Goal: Task Accomplishment & Management: Use online tool/utility

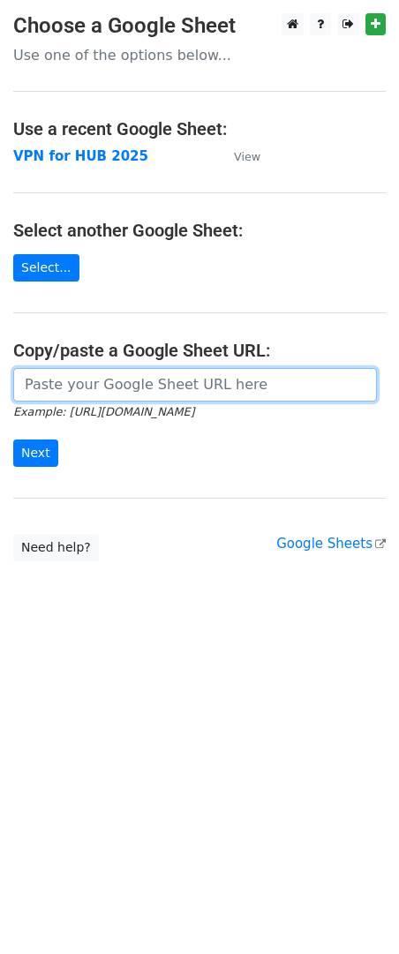
click at [54, 385] on input "url" at bounding box center [195, 385] width 364 height 34
paste input "https://docs.google.com/spreadsheets/d/1qkNuSo23TDq5cmzdwjmpJevgdKr4e3wx35cei-U…"
type input "https://docs.google.com/spreadsheets/d/1qkNuSo23TDq5cmzdwjmpJevgdKr4e3wx35cei-U…"
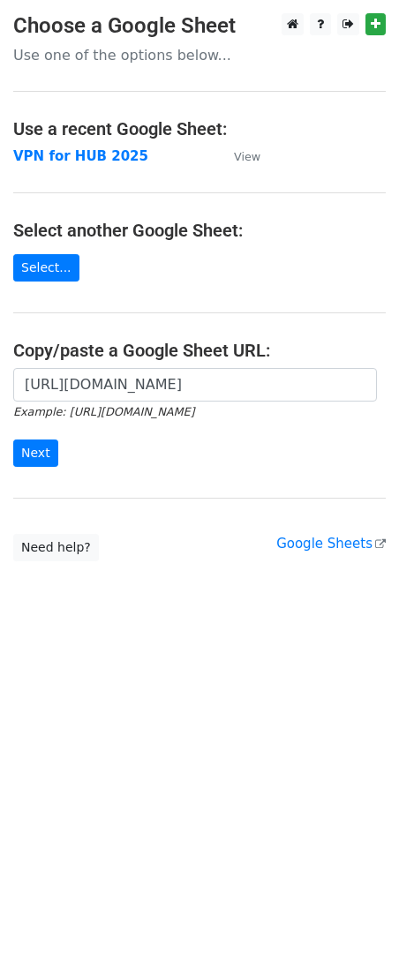
scroll to position [0, 0]
click at [36, 455] on input "Next" at bounding box center [35, 453] width 45 height 27
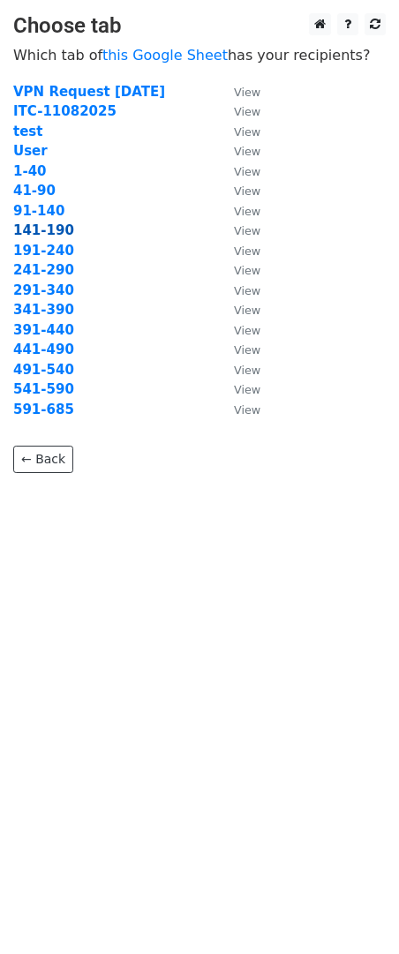
click at [45, 234] on strong "141-190" at bounding box center [43, 230] width 61 height 16
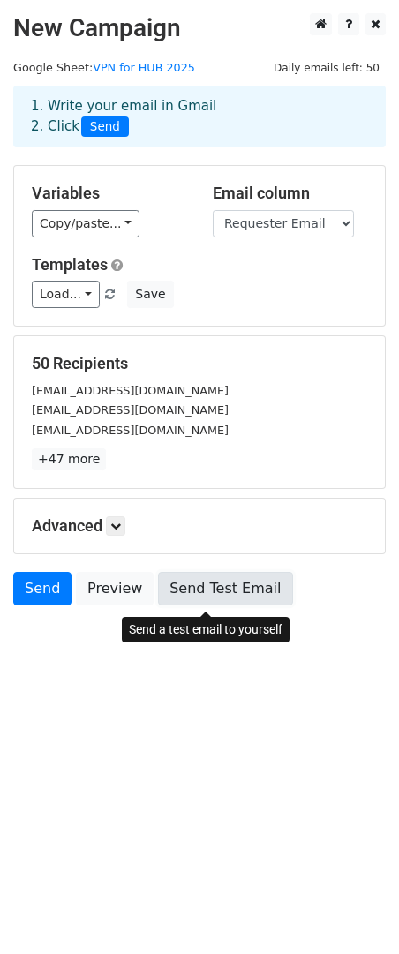
click at [199, 597] on link "Send Test Email" at bounding box center [225, 589] width 134 height 34
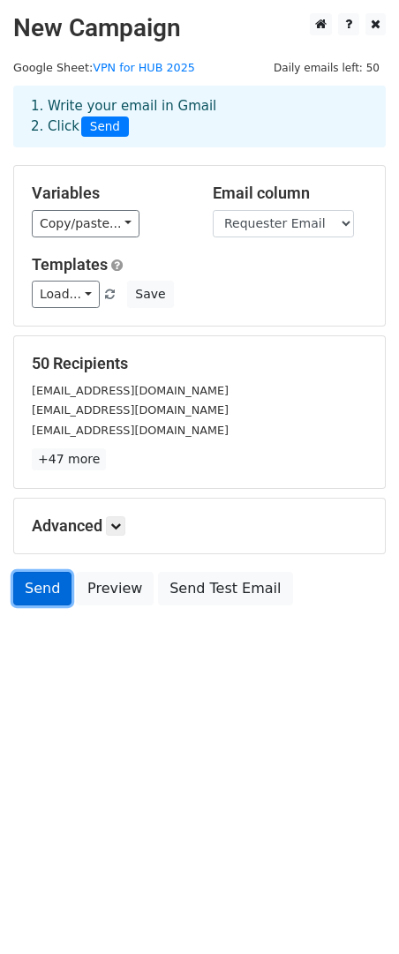
click at [45, 592] on link "Send" at bounding box center [42, 589] width 58 height 34
